Goal: Entertainment & Leisure: Consume media (video, audio)

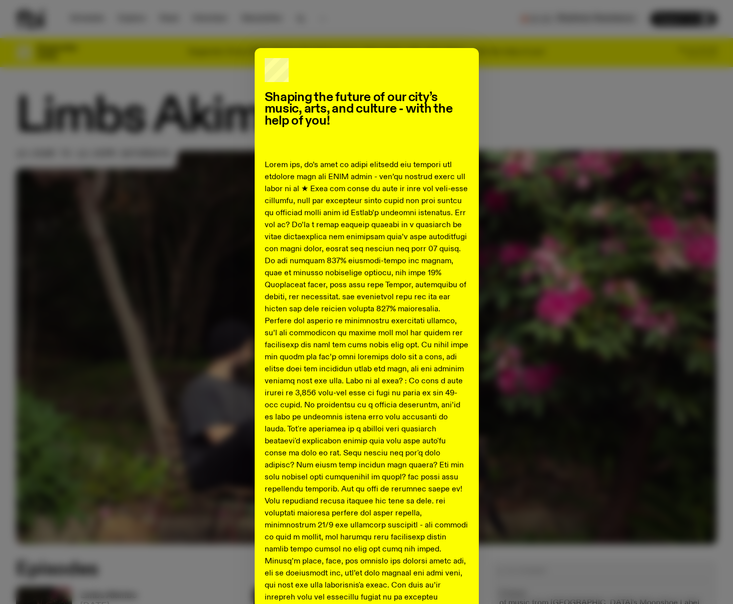
click at [562, 87] on div "Shaping the future of our city’s music, arts, and culture - with the help of yo…" at bounding box center [366, 443] width 701 height 791
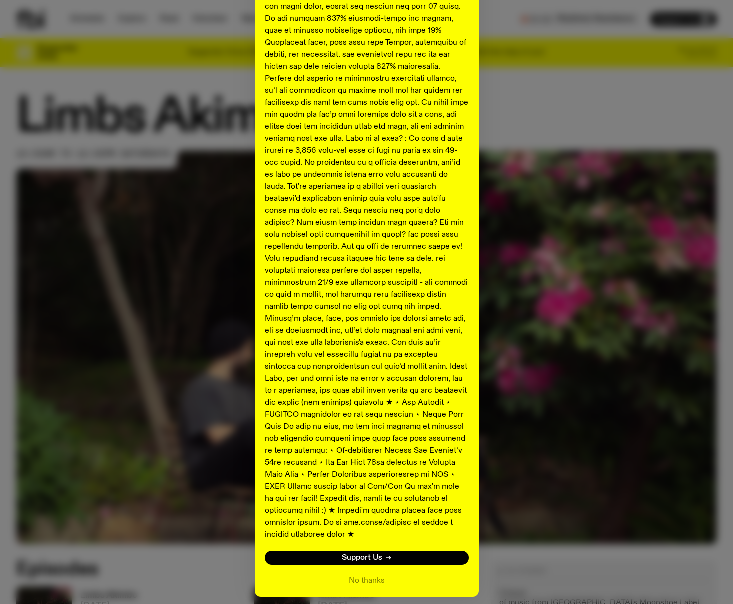
scroll to position [272, 0]
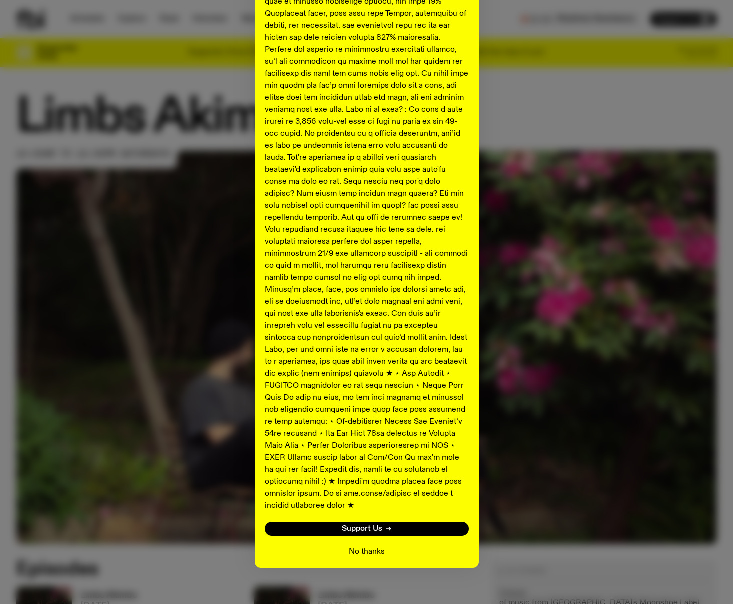
click at [361, 546] on button "No thanks" at bounding box center [367, 552] width 36 height 12
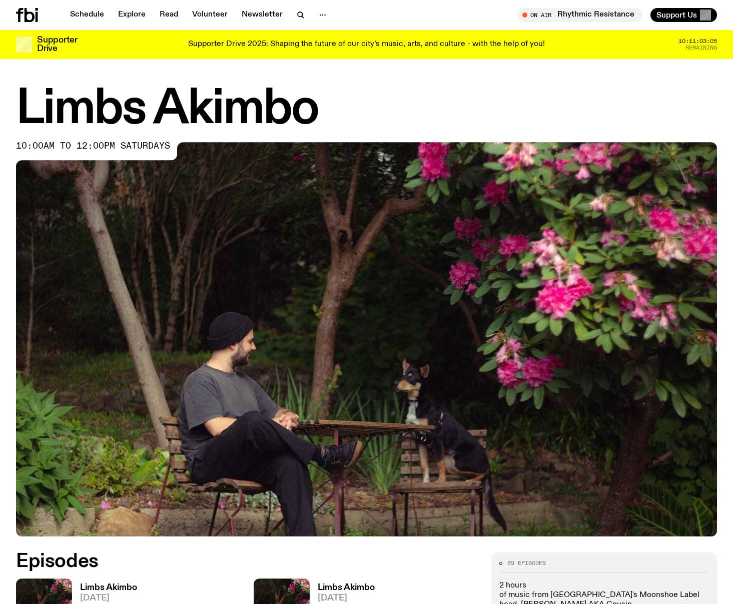
scroll to position [315, 0]
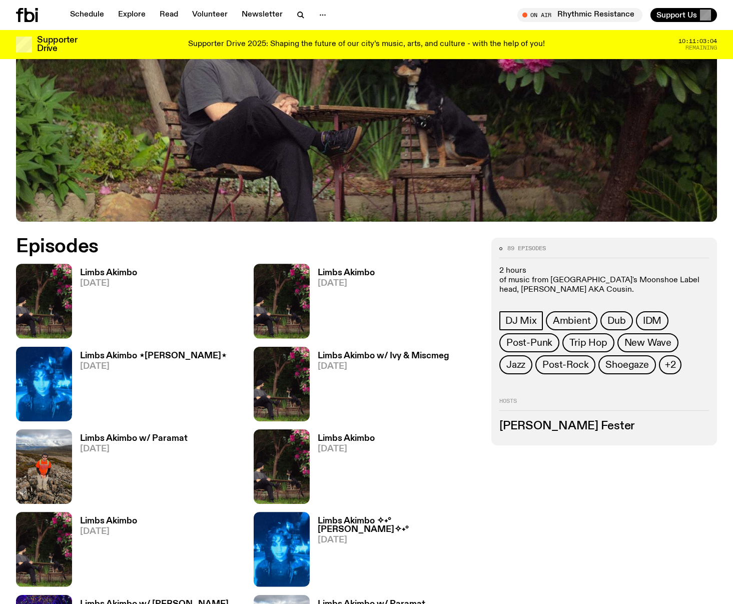
click at [349, 274] on h3 "Limbs Akimbo" at bounding box center [346, 273] width 57 height 9
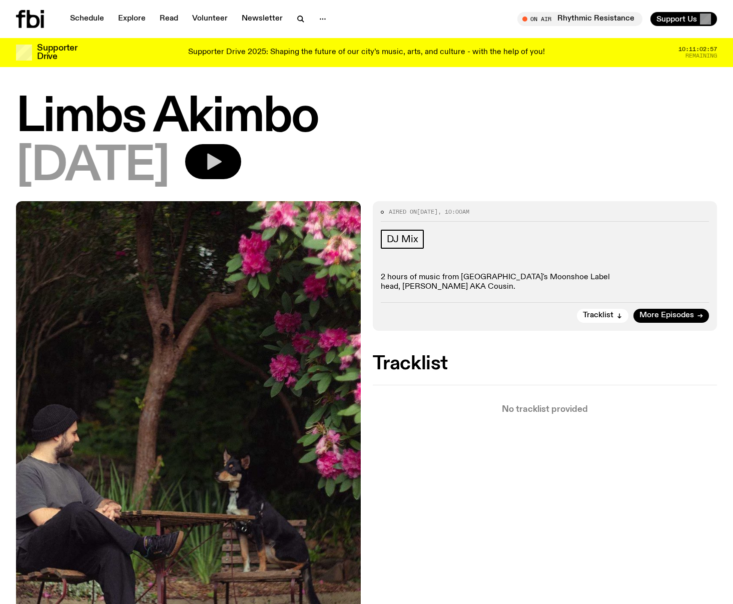
drag, startPoint x: 238, startPoint y: 184, endPoint x: 248, endPoint y: 175, distance: 13.8
click at [238, 184] on div "[DATE]" at bounding box center [366, 166] width 701 height 45
click at [222, 165] on icon "button" at bounding box center [214, 162] width 15 height 17
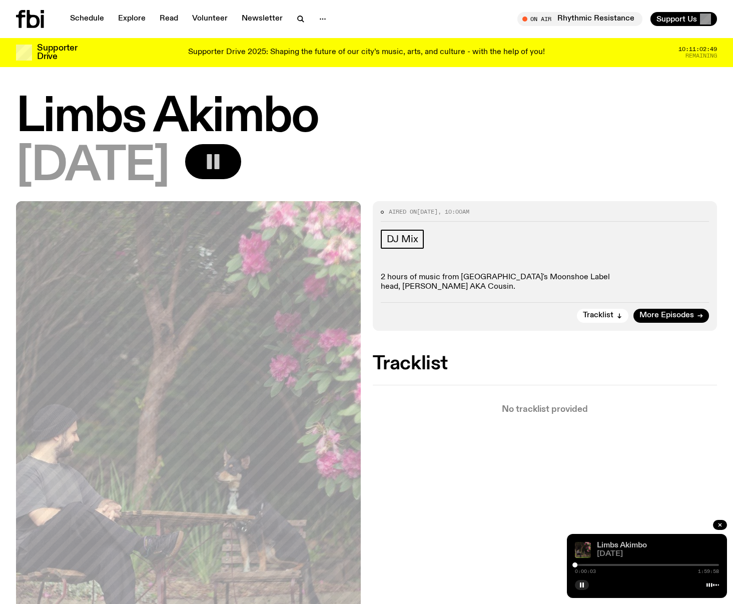
click at [626, 547] on link "Limbs Akimbo" at bounding box center [622, 545] width 50 height 8
click at [576, 566] on div at bounding box center [576, 564] width 5 height 5
click at [581, 565] on div at bounding box center [580, 564] width 5 height 5
click at [585, 564] on div at bounding box center [585, 564] width 5 height 5
drag, startPoint x: 587, startPoint y: 564, endPoint x: 594, endPoint y: 565, distance: 7.1
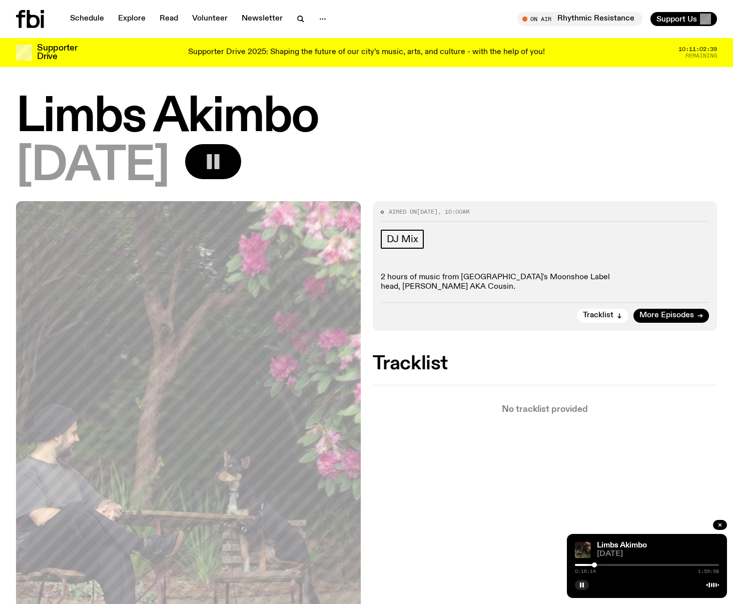
click at [594, 565] on div at bounding box center [594, 564] width 5 height 5
drag, startPoint x: 595, startPoint y: 564, endPoint x: 589, endPoint y: 565, distance: 5.6
click at [589, 565] on div at bounding box center [589, 564] width 5 height 5
click at [593, 565] on div at bounding box center [592, 564] width 5 height 5
click at [223, 166] on icon "button" at bounding box center [213, 162] width 20 height 20
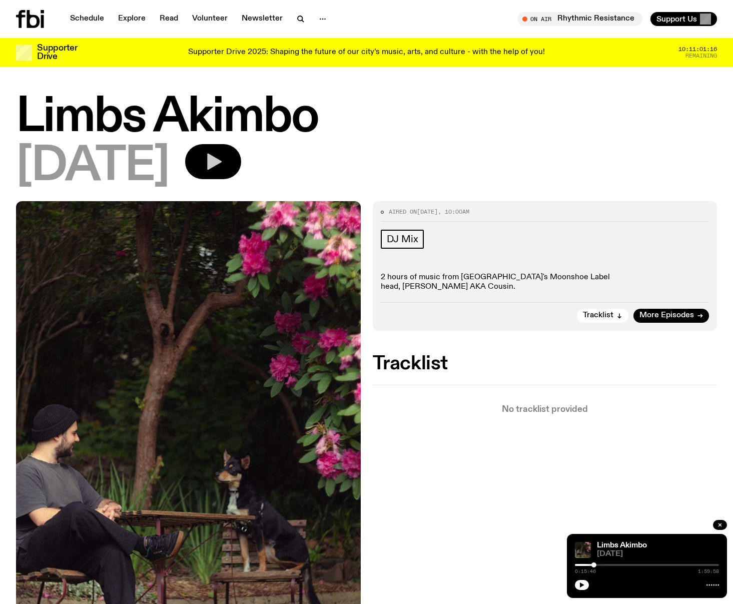
click at [223, 161] on icon "button" at bounding box center [213, 162] width 20 height 20
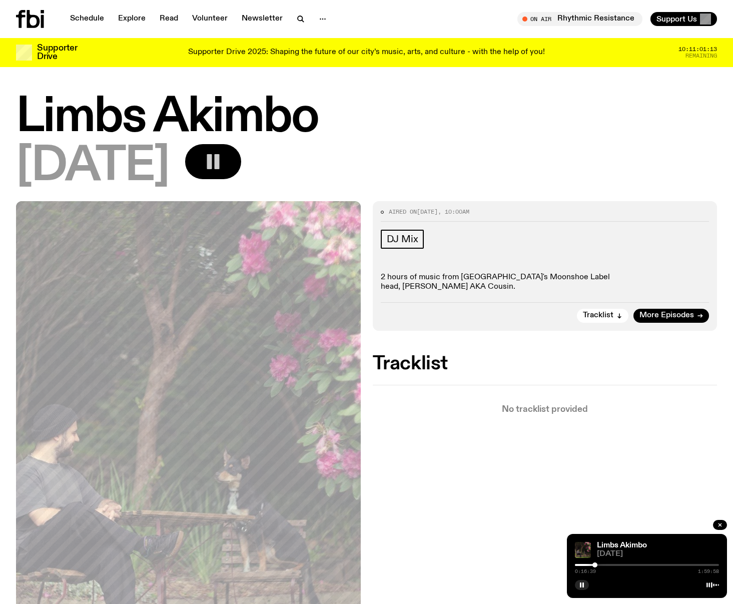
click at [595, 564] on div at bounding box center [594, 564] width 5 height 5
click at [596, 564] on div at bounding box center [595, 564] width 5 height 5
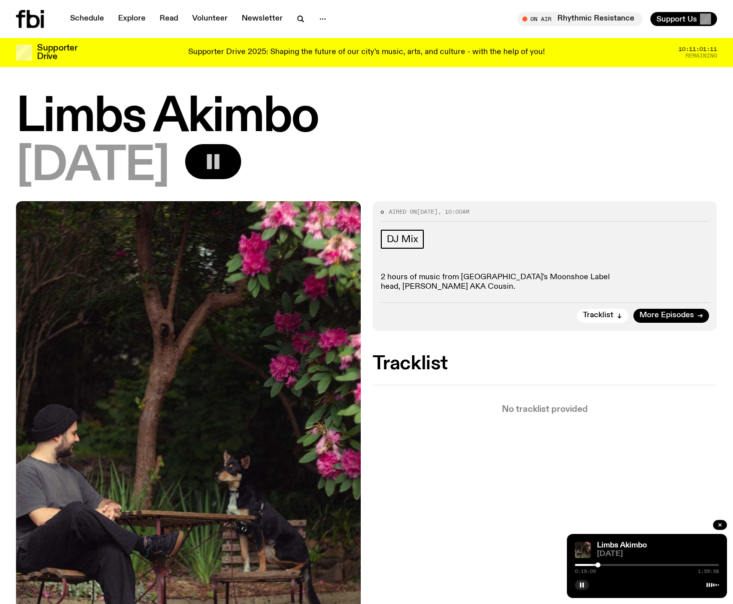
click at [598, 564] on div at bounding box center [597, 564] width 5 height 5
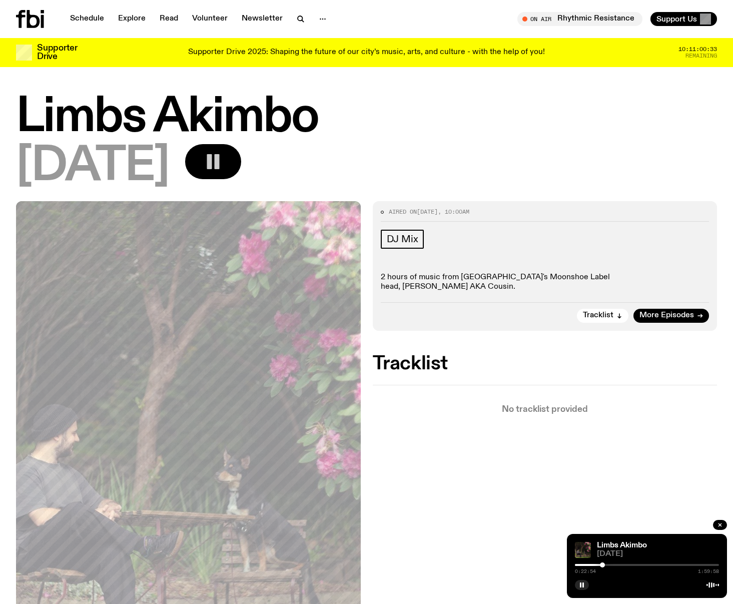
click at [602, 565] on div at bounding box center [602, 564] width 5 height 5
click at [606, 565] on div at bounding box center [605, 564] width 5 height 5
click at [610, 565] on div at bounding box center [610, 564] width 5 height 5
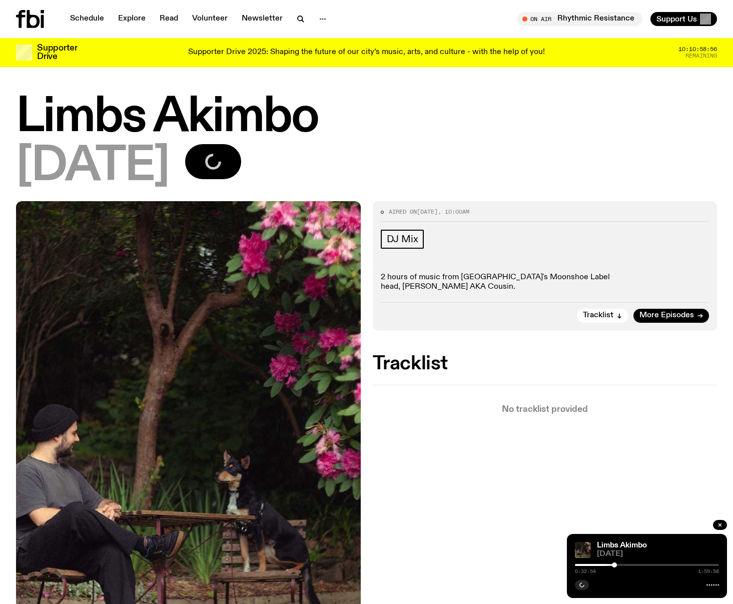
click at [614, 565] on div at bounding box center [614, 564] width 5 height 5
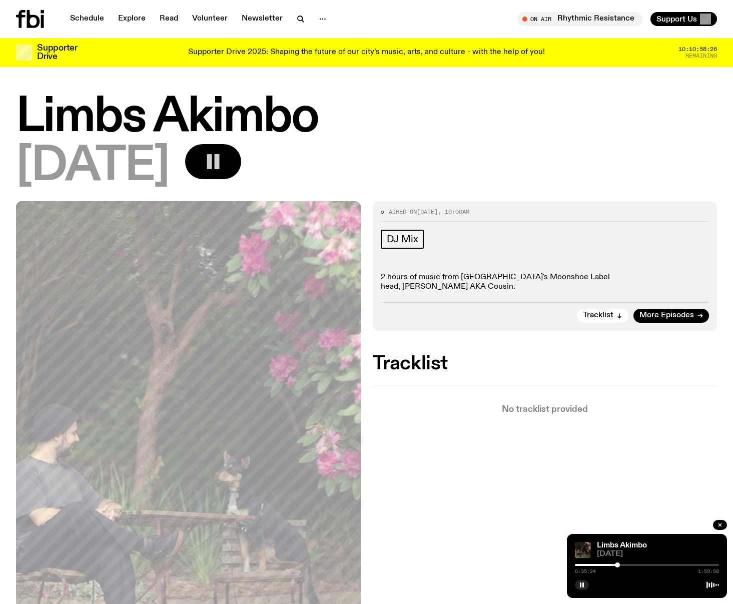
click at [617, 564] on div at bounding box center [617, 564] width 5 height 5
click at [580, 586] on rect "button" at bounding box center [581, 584] width 2 height 5
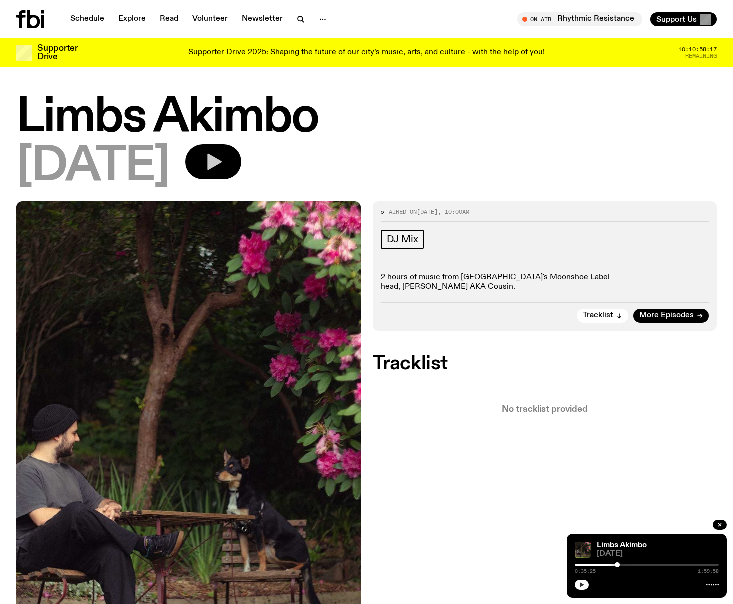
click at [580, 586] on icon "button" at bounding box center [582, 584] width 5 height 5
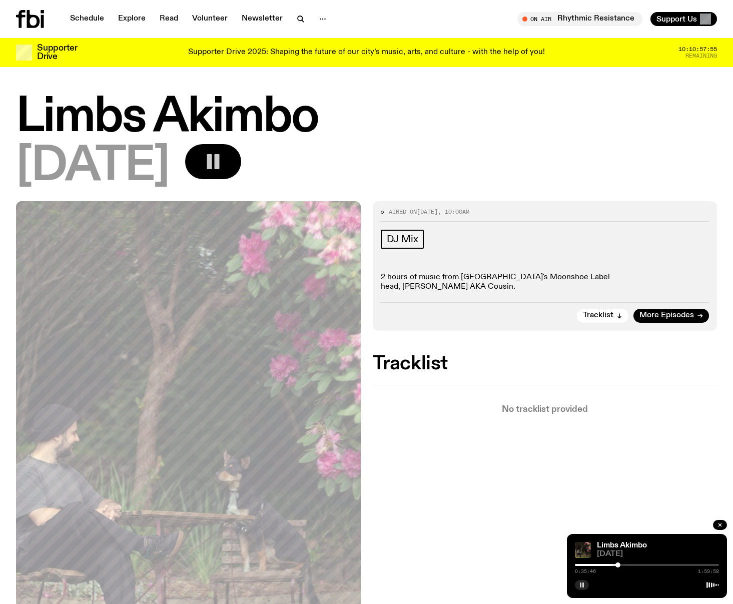
click at [581, 582] on rect "button" at bounding box center [581, 584] width 2 height 5
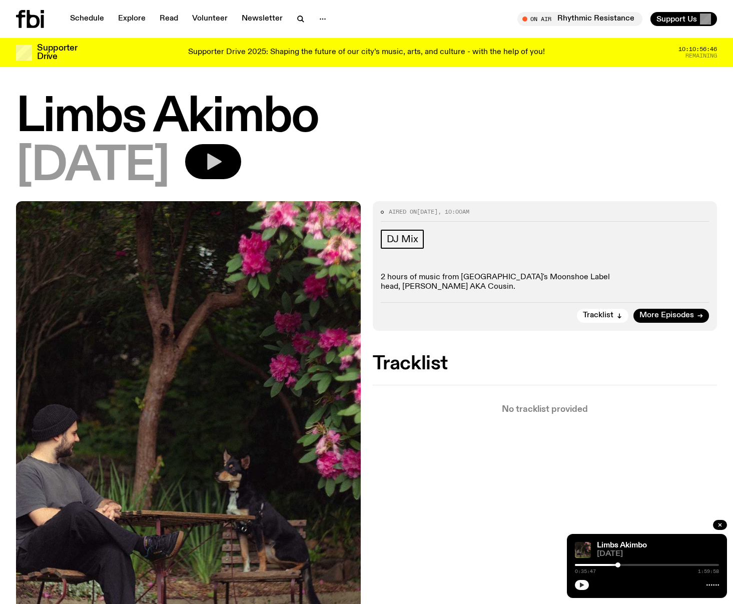
click at [583, 586] on icon "button" at bounding box center [582, 585] width 6 height 6
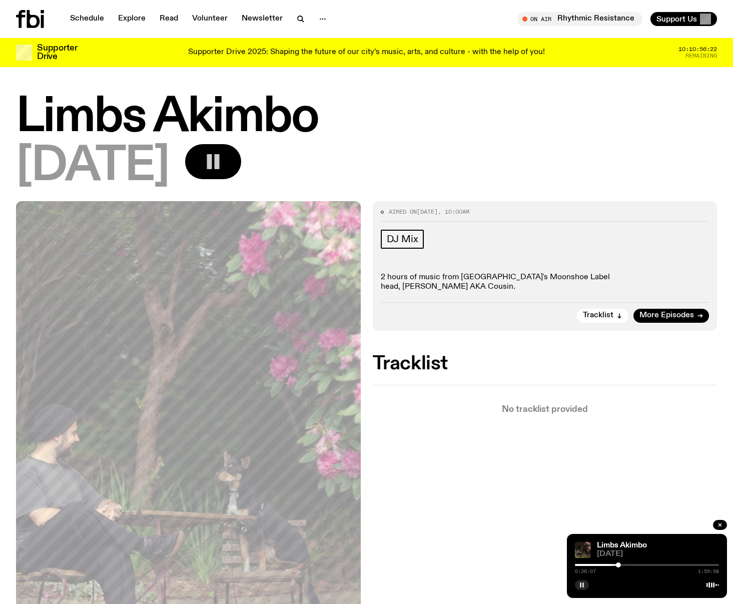
click at [582, 586] on rect "button" at bounding box center [583, 584] width 2 height 5
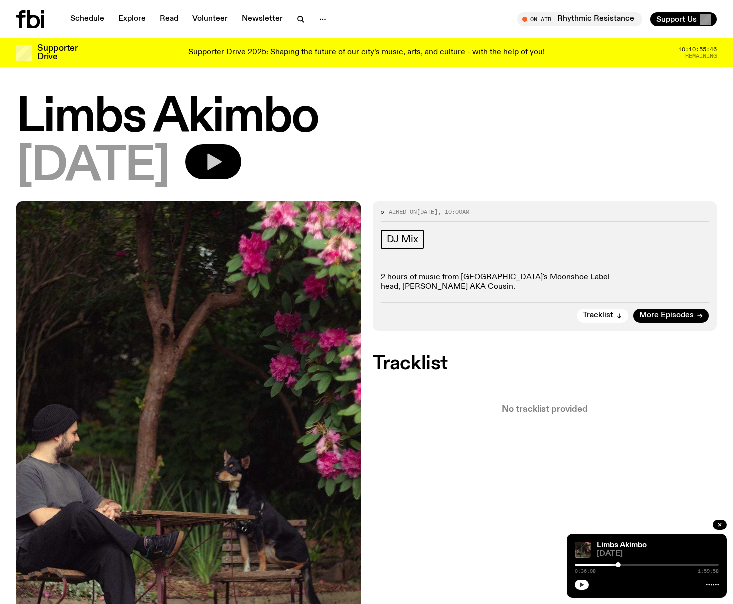
click at [582, 584] on icon "button" at bounding box center [582, 584] width 5 height 5
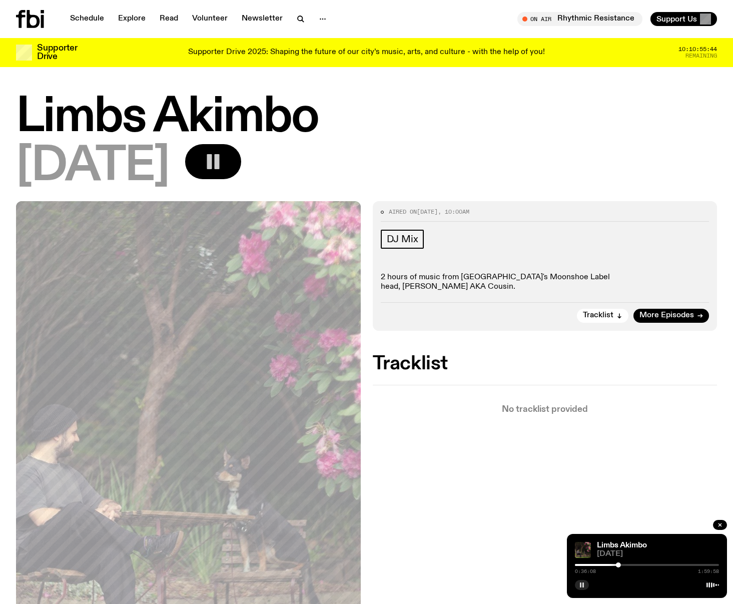
click at [582, 584] on icon "button" at bounding box center [582, 585] width 6 height 6
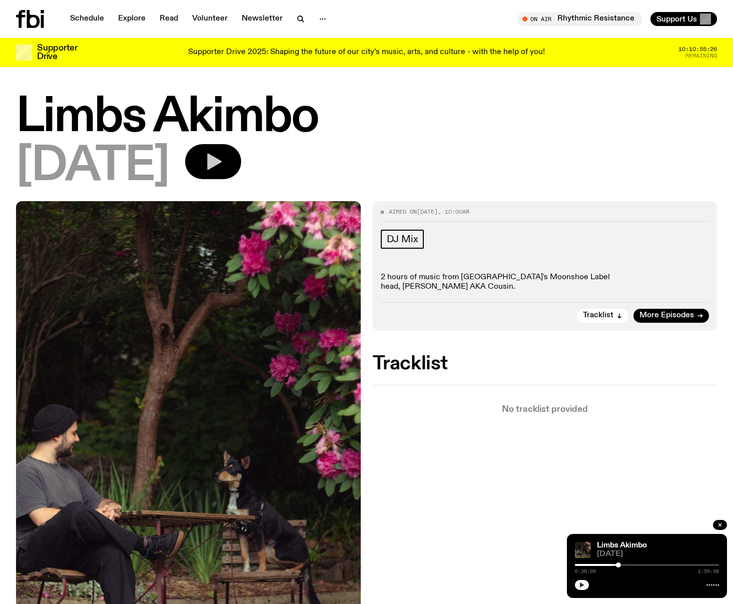
click at [578, 585] on button "button" at bounding box center [582, 585] width 14 height 10
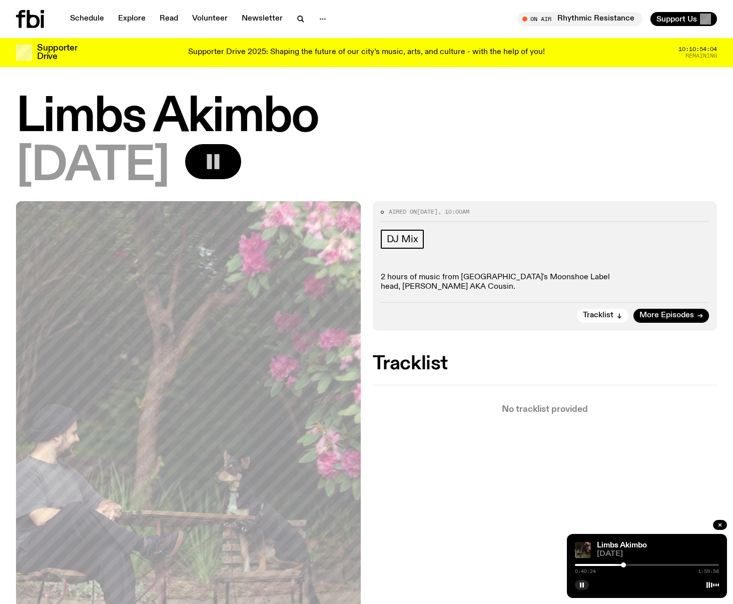
click at [623, 564] on div at bounding box center [623, 564] width 5 height 5
click at [625, 565] on div at bounding box center [625, 564] width 5 height 5
click at [628, 564] on div at bounding box center [628, 564] width 5 height 5
click at [633, 563] on div at bounding box center [632, 564] width 5 height 5
click at [634, 563] on div at bounding box center [633, 564] width 5 height 5
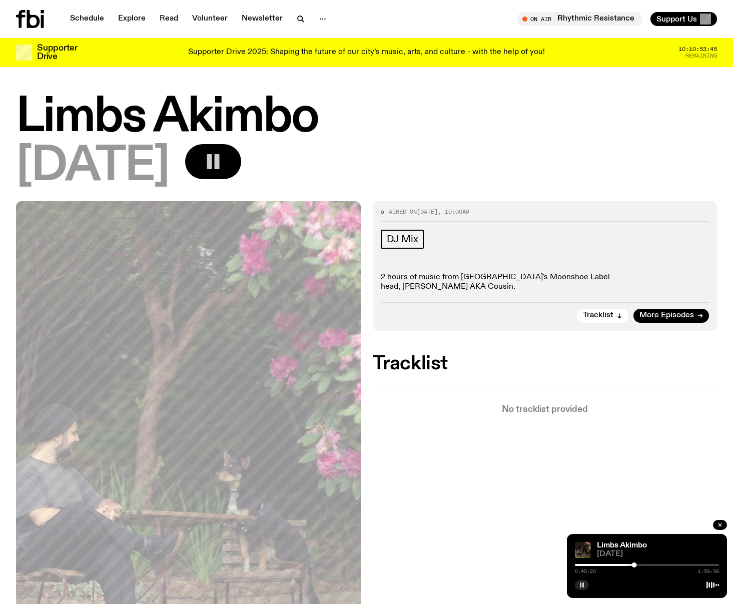
click at [583, 586] on rect "button" at bounding box center [583, 584] width 2 height 5
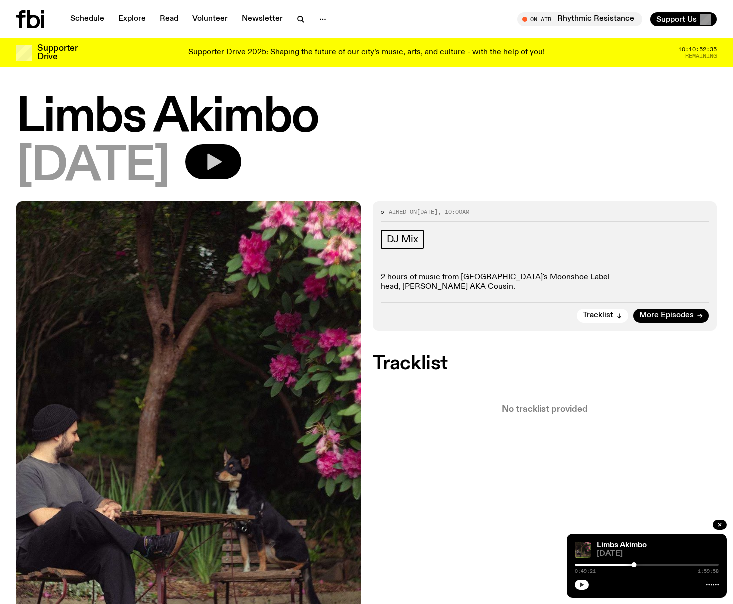
click at [581, 586] on icon "button" at bounding box center [582, 584] width 5 height 5
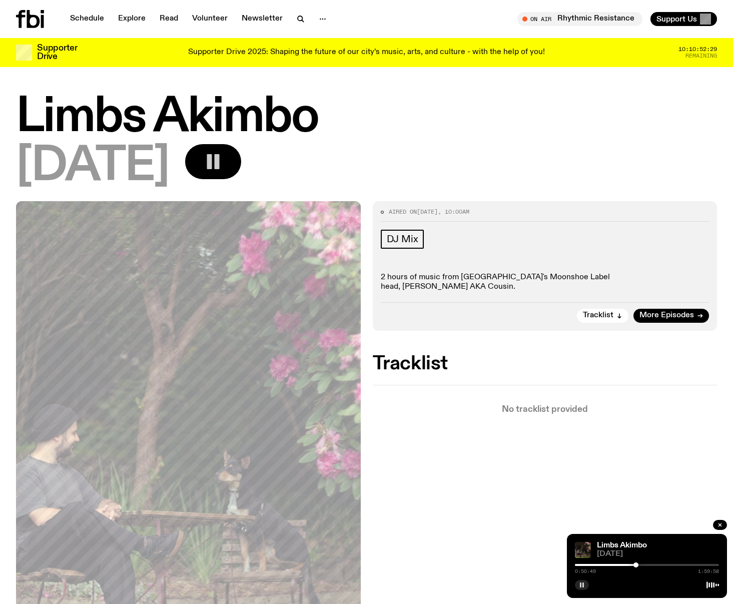
click at [636, 564] on div at bounding box center [635, 564] width 5 height 5
click at [638, 563] on div at bounding box center [637, 564] width 5 height 5
click at [634, 564] on div at bounding box center [633, 564] width 5 height 5
click at [630, 566] on div at bounding box center [630, 564] width 5 height 5
click at [632, 565] on div at bounding box center [632, 564] width 5 height 5
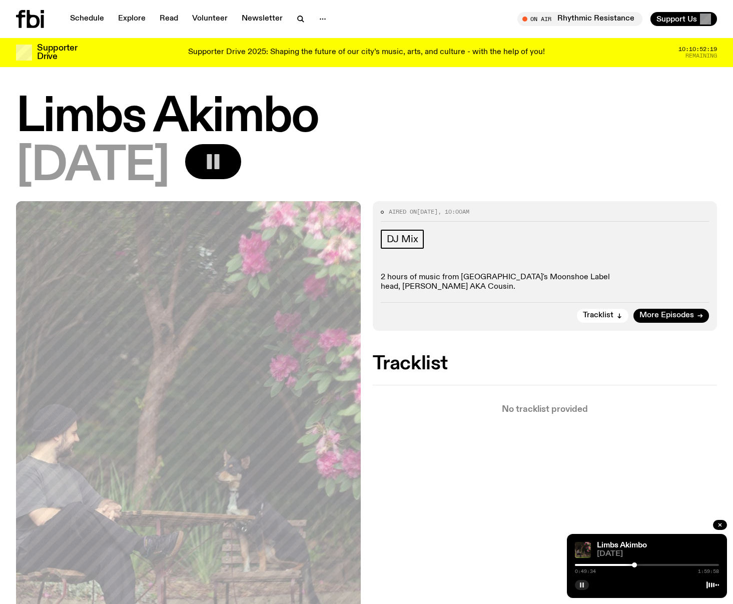
click at [634, 565] on div at bounding box center [634, 564] width 5 height 5
drag, startPoint x: 634, startPoint y: 566, endPoint x: 639, endPoint y: 565, distance: 5.1
click at [639, 565] on div at bounding box center [638, 564] width 5 height 5
click at [644, 565] on div at bounding box center [644, 564] width 5 height 5
click at [647, 565] on div at bounding box center [646, 564] width 5 height 5
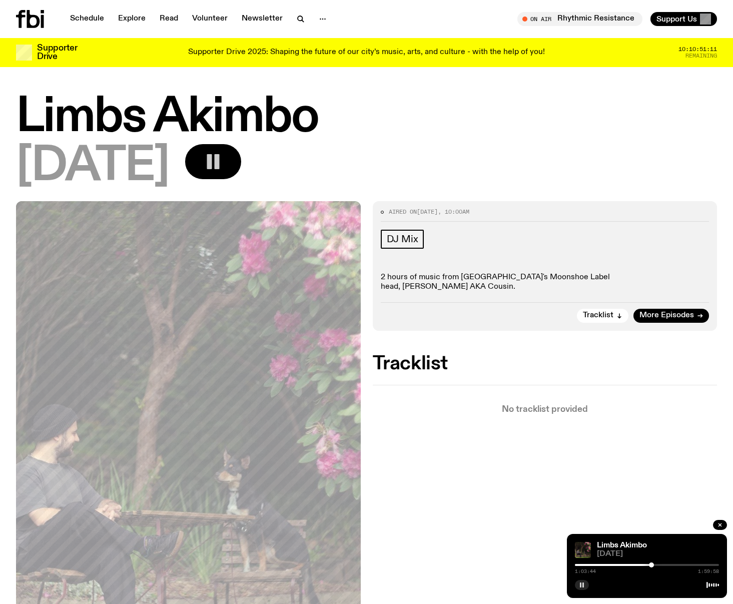
click at [651, 565] on div at bounding box center [651, 564] width 5 height 5
click at [654, 565] on div at bounding box center [653, 564] width 5 height 5
click at [659, 564] on div at bounding box center [658, 564] width 5 height 5
click at [663, 564] on div at bounding box center [663, 564] width 5 height 5
click at [667, 564] on div at bounding box center [667, 564] width 5 height 5
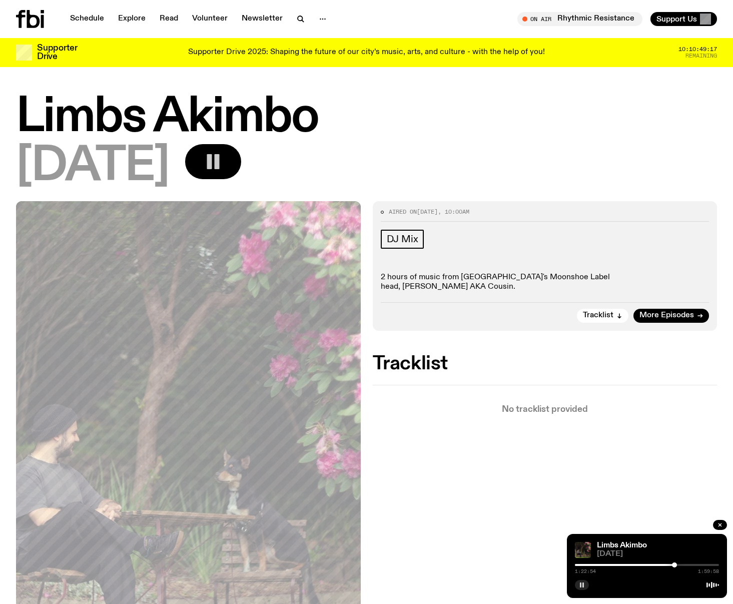
click at [674, 565] on div at bounding box center [674, 564] width 5 height 5
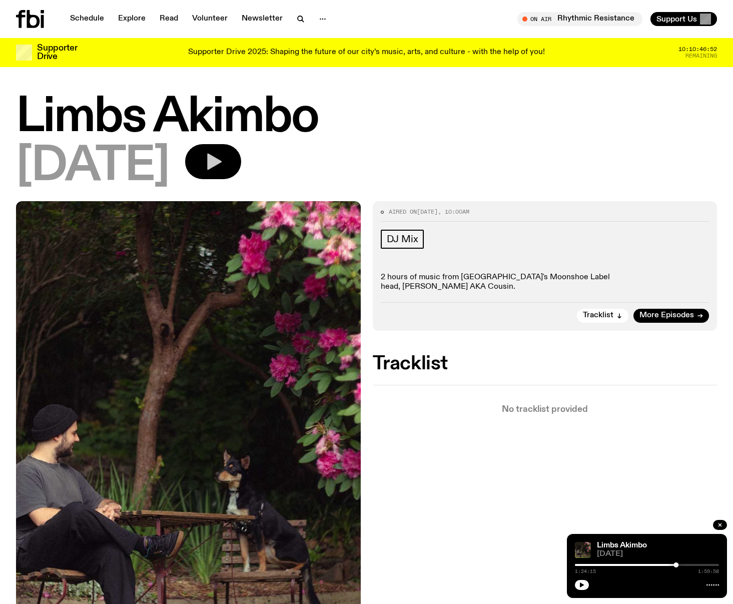
drag, startPoint x: 581, startPoint y: 585, endPoint x: 497, endPoint y: 555, distance: 88.6
click at [580, 585] on icon "button" at bounding box center [582, 584] width 5 height 5
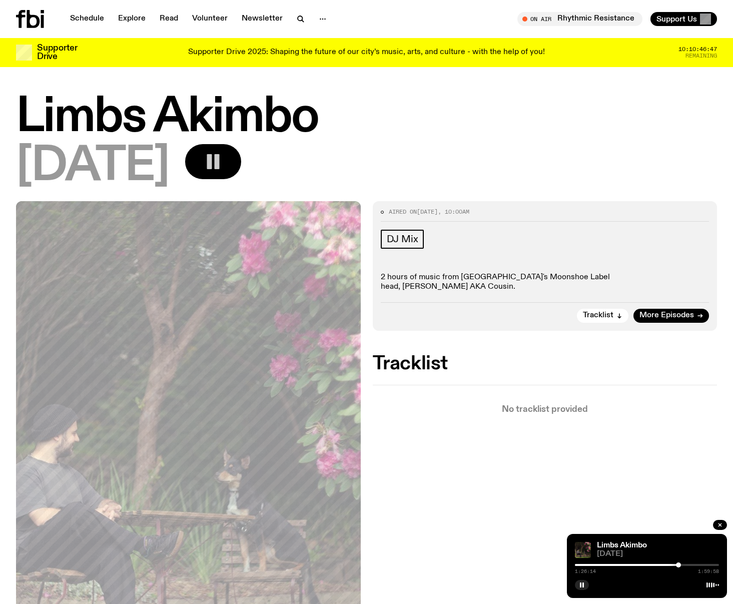
click at [678, 565] on div at bounding box center [678, 564] width 5 height 5
click at [683, 565] on div at bounding box center [682, 564] width 5 height 5
click at [689, 564] on div at bounding box center [689, 564] width 5 height 5
click at [694, 565] on div at bounding box center [693, 564] width 5 height 5
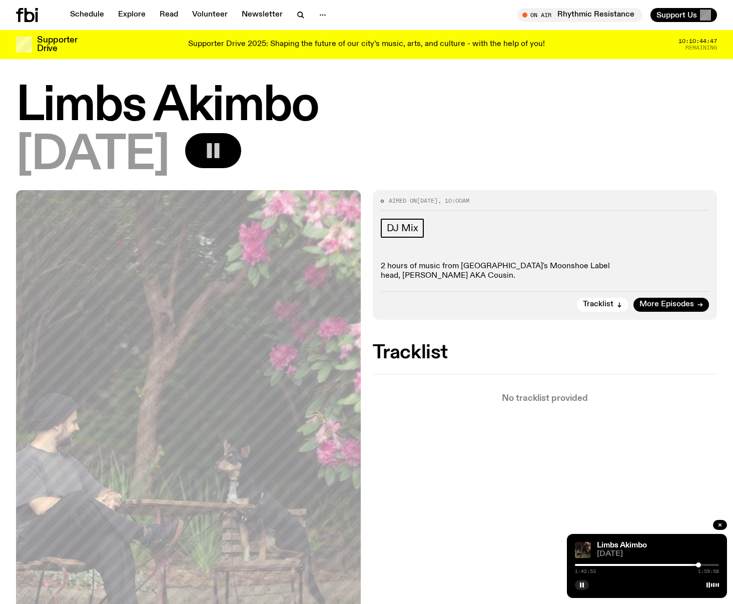
click at [698, 565] on div at bounding box center [698, 564] width 5 height 5
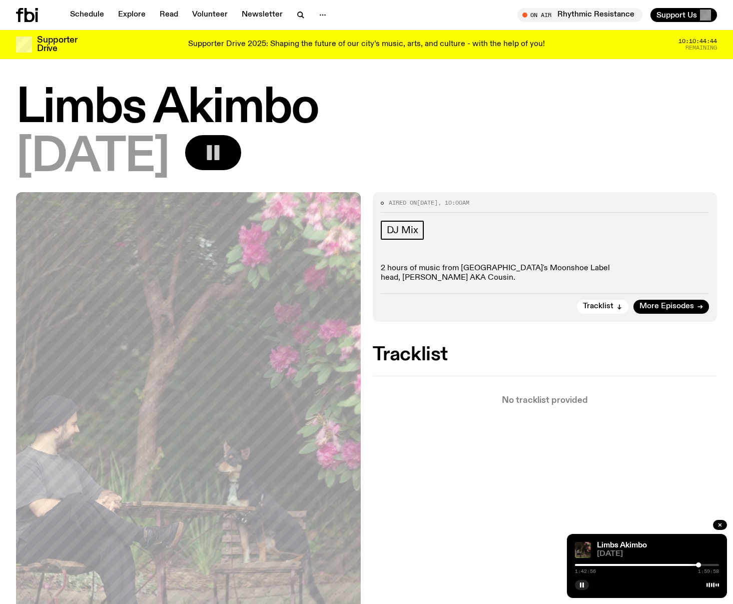
click at [699, 565] on div at bounding box center [698, 564] width 5 height 5
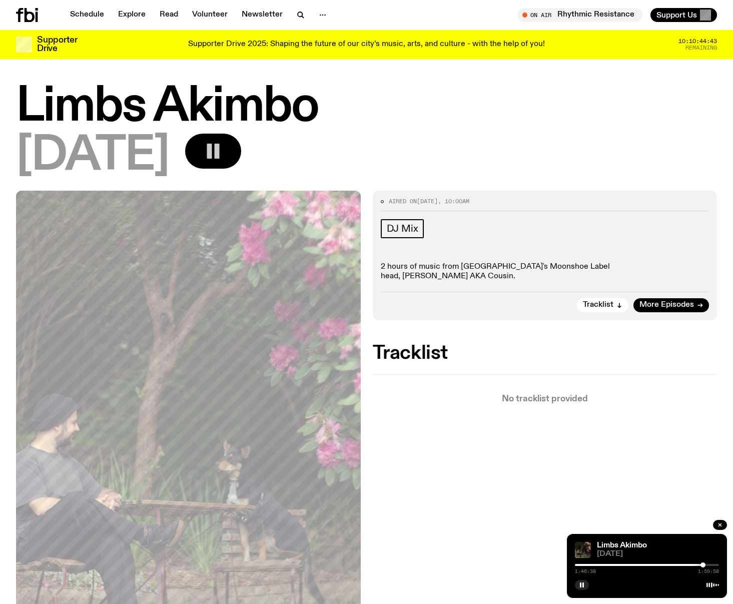
click at [703, 564] on div at bounding box center [702, 564] width 5 height 5
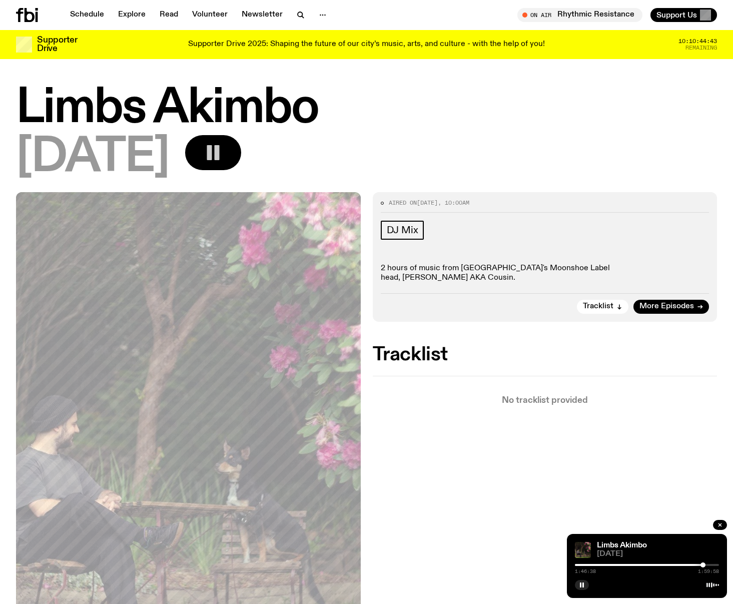
scroll to position [0, 0]
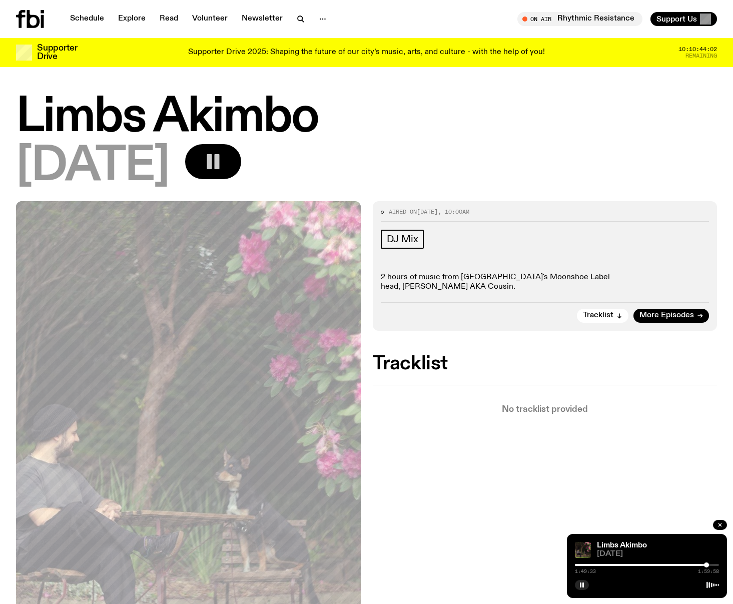
click at [706, 565] on div at bounding box center [706, 564] width 5 height 5
click at [709, 565] on div at bounding box center [709, 564] width 5 height 5
click at [712, 565] on div at bounding box center [711, 564] width 5 height 5
click at [714, 565] on div at bounding box center [713, 564] width 5 height 5
drag, startPoint x: 716, startPoint y: 564, endPoint x: 703, endPoint y: 566, distance: 12.6
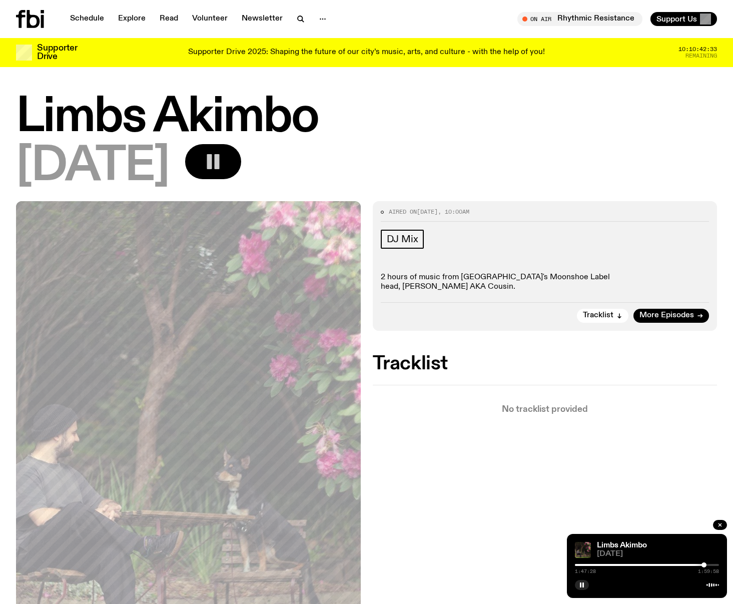
click at [703, 566] on div at bounding box center [703, 564] width 5 height 5
click at [706, 563] on div at bounding box center [706, 564] width 5 height 5
click at [709, 563] on div at bounding box center [708, 564] width 5 height 5
click at [581, 586] on icon "button" at bounding box center [582, 585] width 6 height 6
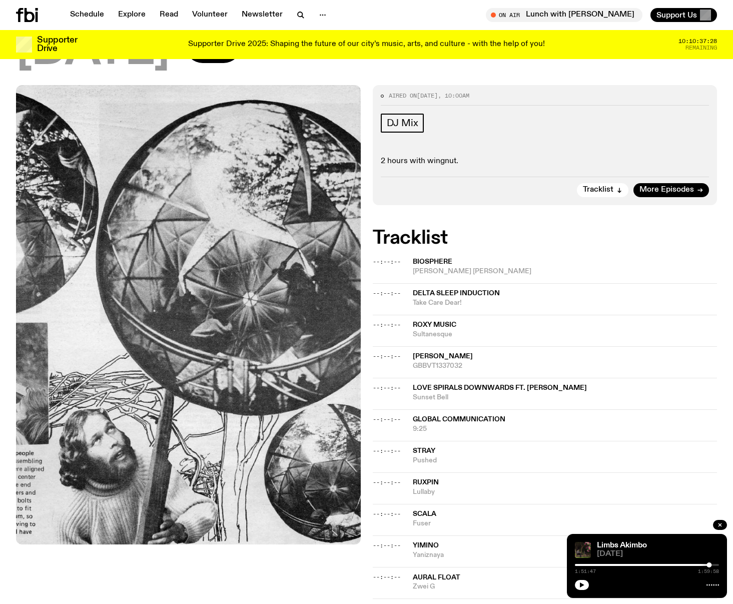
scroll to position [125, 0]
